Goal: Register for event/course

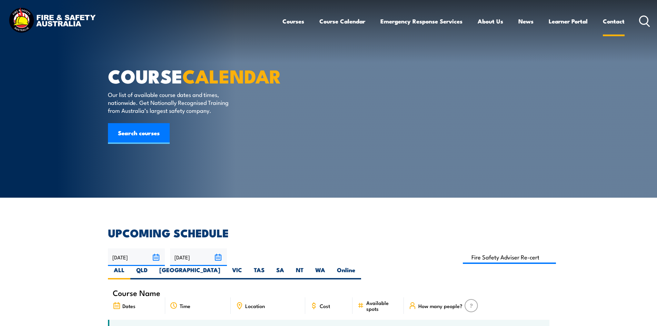
click at [611, 21] on link "Contact" at bounding box center [614, 21] width 22 height 18
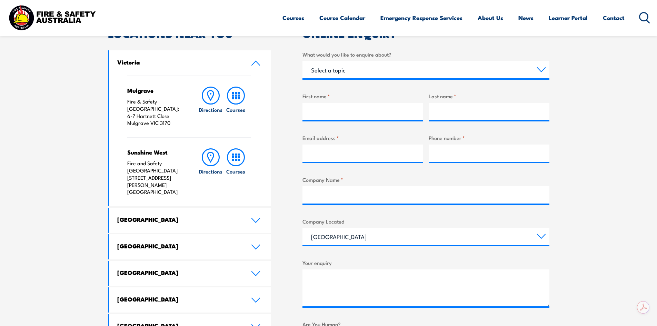
scroll to position [276, 0]
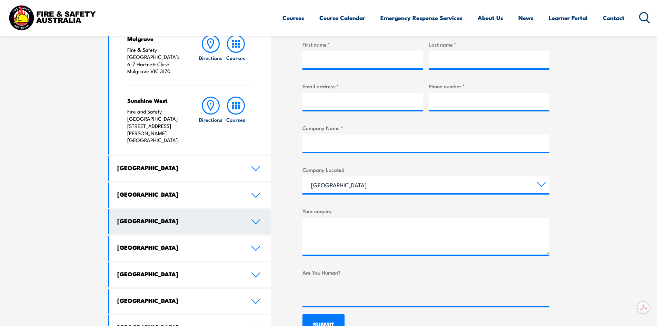
click at [188, 209] on link "Western Australia" at bounding box center [190, 221] width 162 height 25
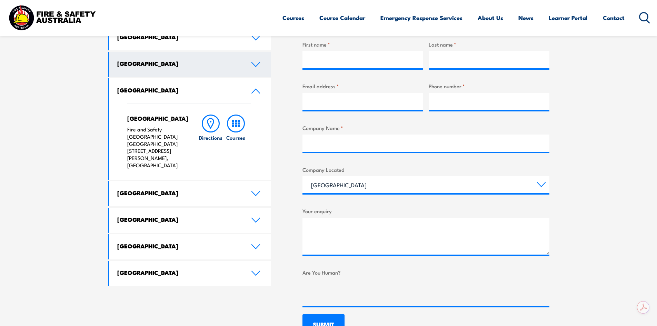
click at [183, 72] on link "Queensland" at bounding box center [190, 64] width 162 height 25
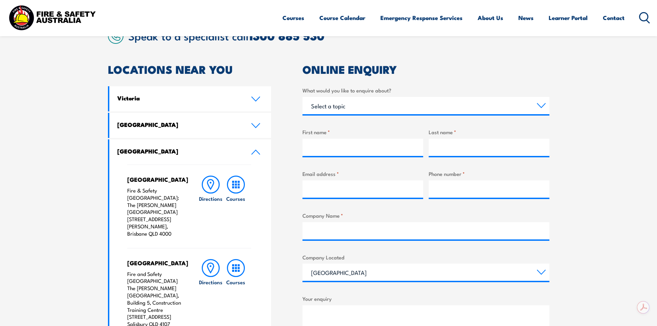
scroll to position [172, 0]
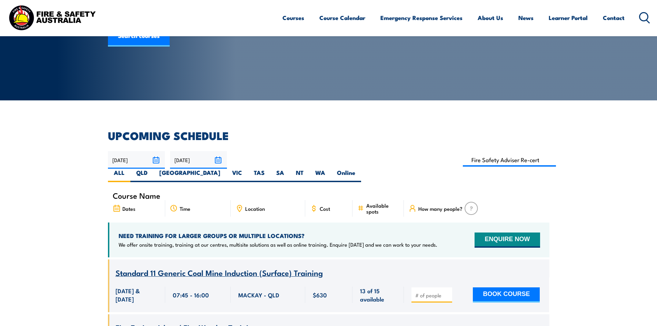
scroll to position [103, 0]
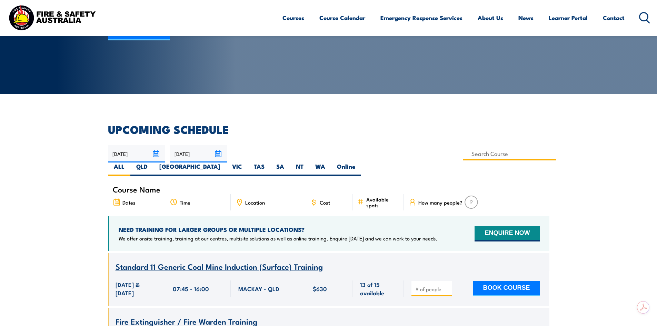
click at [463, 149] on input at bounding box center [509, 153] width 93 height 13
type input "Fire Safety Adviser Re-certification Training"
click at [153, 162] on label "QLD" at bounding box center [141, 168] width 23 height 13
click at [152, 162] on input "QLD" at bounding box center [150, 164] width 4 height 4
radio input "true"
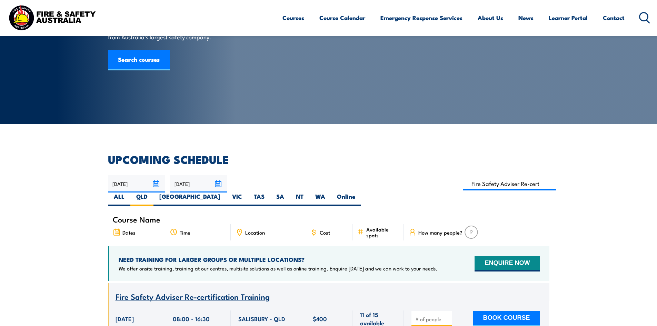
scroll to position [90, 0]
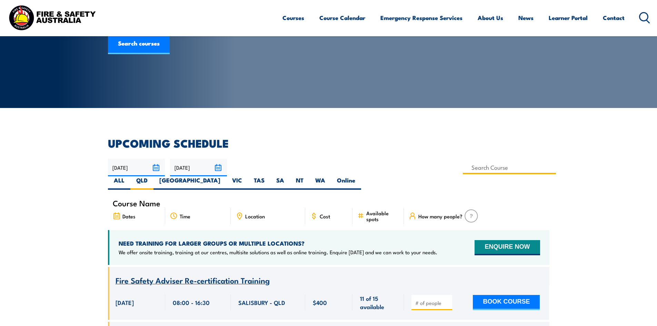
click at [463, 167] on input at bounding box center [509, 167] width 93 height 13
type input "Fire Safety Adviser Training"
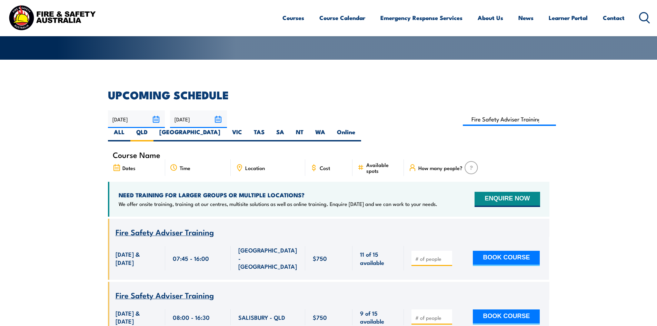
scroll to position [172, 0]
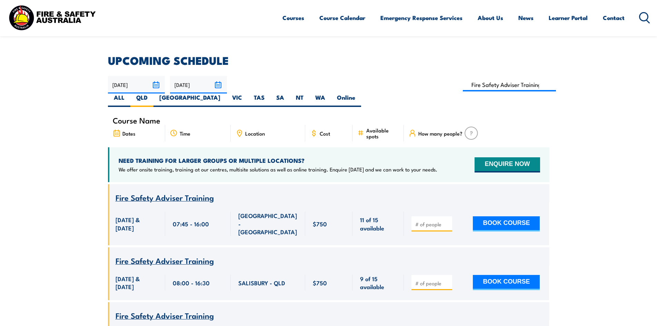
click at [175, 255] on span "Fire Safety Adviser Training" at bounding box center [165, 261] width 98 height 12
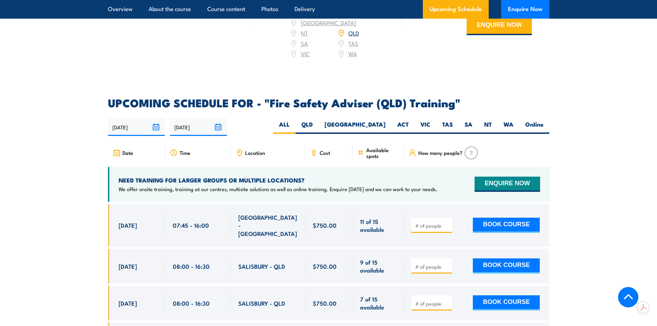
scroll to position [1035, 0]
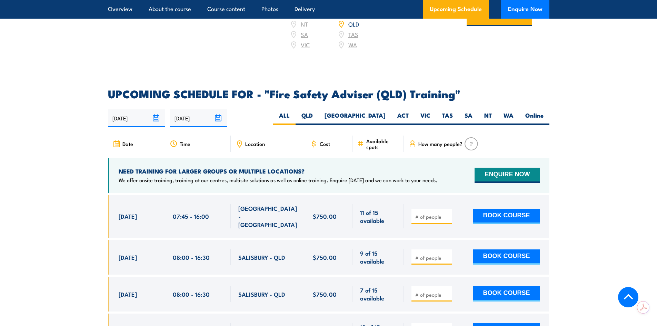
click at [310, 98] on h2 "UPCOMING SCHEDULE FOR - "Fire Safety Adviser (QLD) Training"" at bounding box center [328, 94] width 441 height 10
click at [319, 125] on label "QLD" at bounding box center [307, 117] width 23 height 13
click at [317, 116] on input "QLD" at bounding box center [315, 113] width 4 height 4
radio input "true"
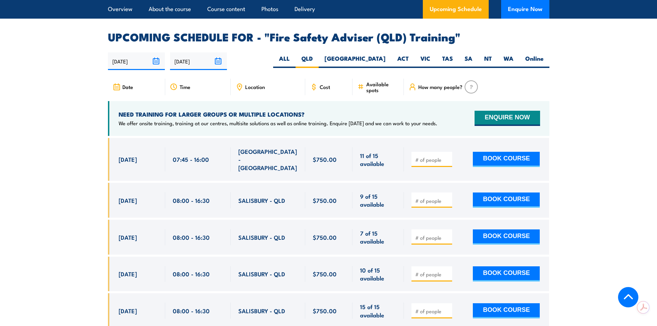
scroll to position [1104, 0]
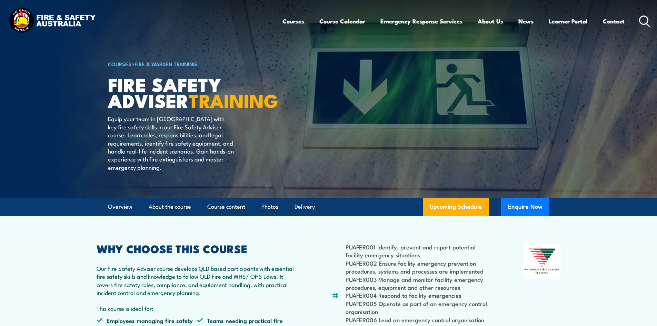
click at [165, 76] on h1 "FIRE SAFETY ADVISER TRAINING" at bounding box center [193, 92] width 170 height 32
click at [189, 112] on strong "TRAINING" at bounding box center [234, 100] width 90 height 29
click at [449, 216] on link "Upcoming Schedule" at bounding box center [456, 207] width 66 height 19
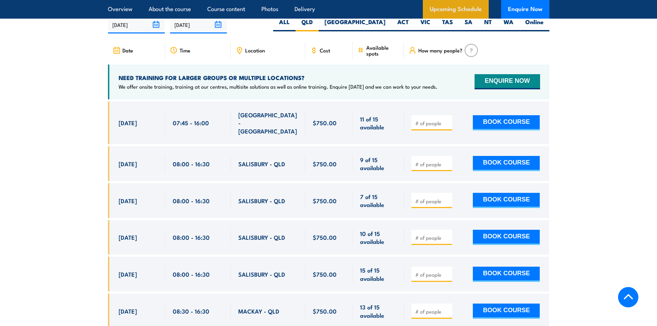
scroll to position [1128, 0]
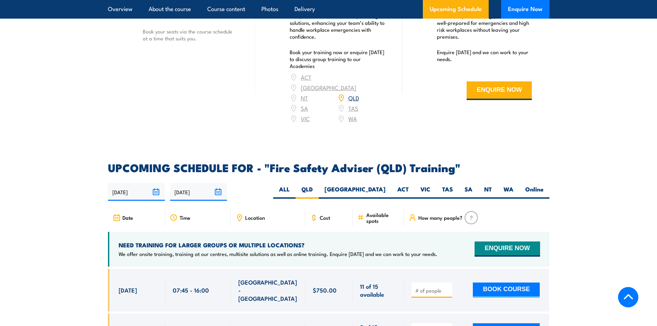
scroll to position [960, 0]
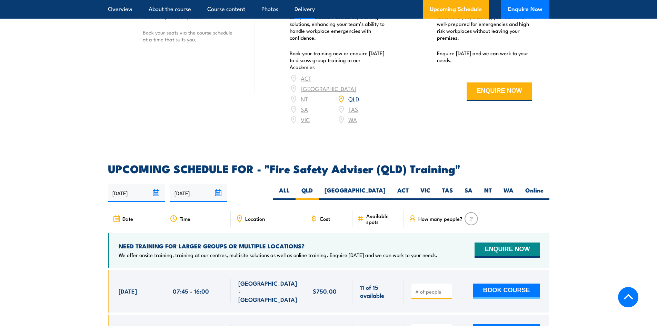
click at [269, 197] on div "[DATE] [DATE]" at bounding box center [328, 193] width 441 height 18
click at [465, 10] on link "Upcoming Schedule" at bounding box center [456, 9] width 66 height 19
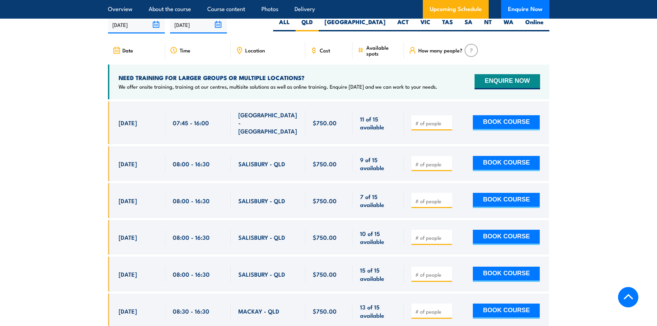
scroll to position [1128, 0]
